Goal: Find contact information: Find contact information

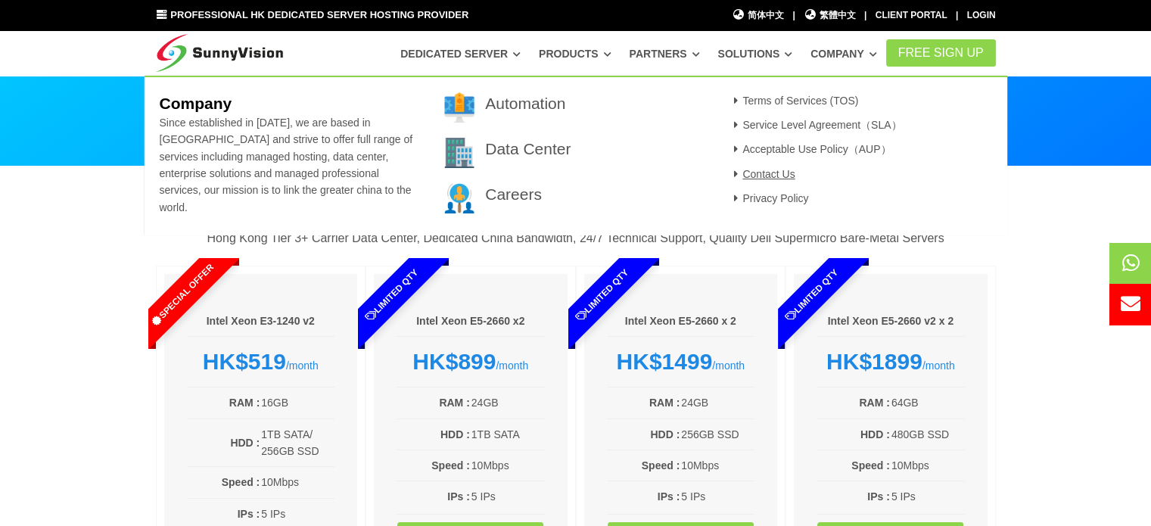
click at [781, 176] on link "Contact Us" at bounding box center [762, 174] width 66 height 12
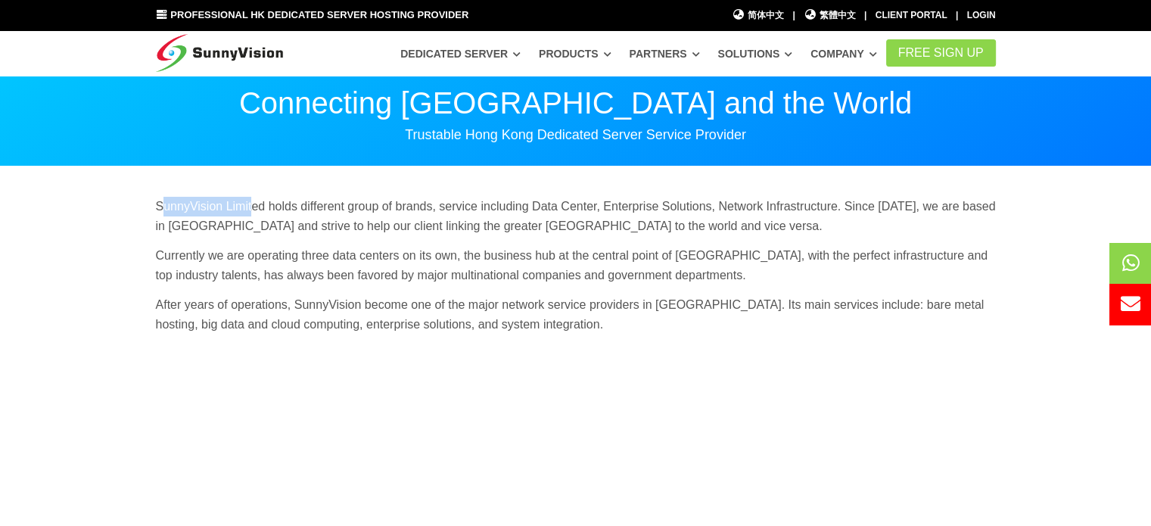
drag, startPoint x: 160, startPoint y: 205, endPoint x: 251, endPoint y: 202, distance: 91.6
click at [251, 202] on p "SunnyVision Limited holds different group of brands, service including Data Cen…" at bounding box center [576, 216] width 840 height 39
drag, startPoint x: 155, startPoint y: 205, endPoint x: 264, endPoint y: 206, distance: 108.9
click at [264, 206] on p "SunnyVision Limited holds different group of brands, service including Data Cen…" at bounding box center [576, 216] width 840 height 39
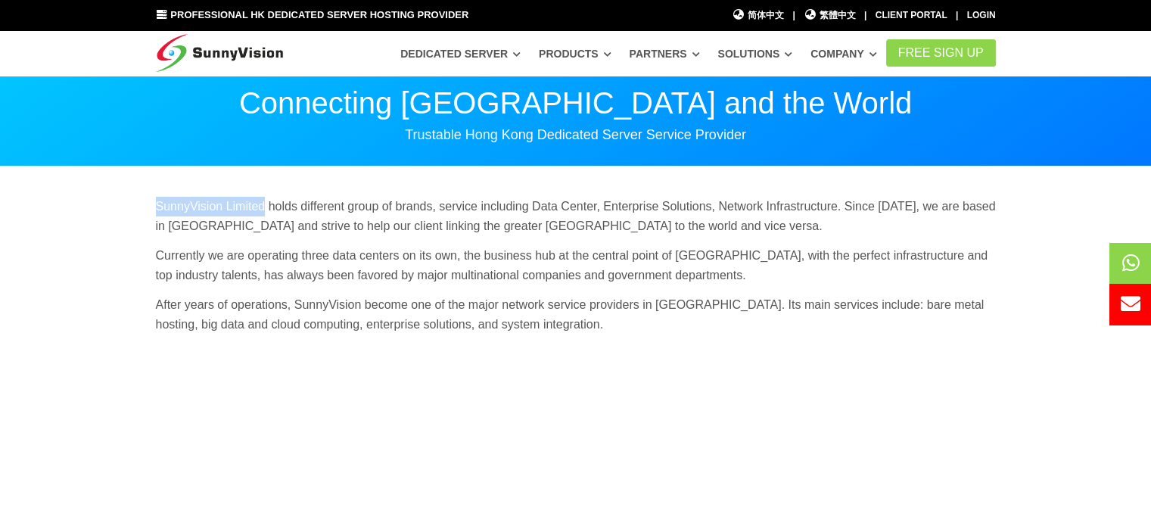
copy p "SunnyVision Limited"
